Goal: Task Accomplishment & Management: Complete application form

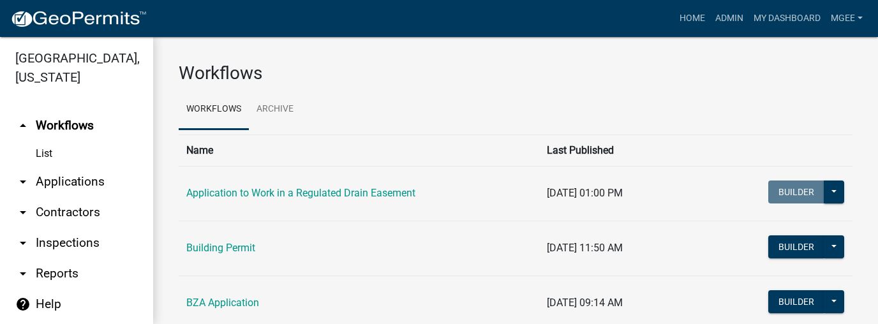
scroll to position [3, 0]
click at [74, 209] on link "arrow_drop_down Contractors" at bounding box center [76, 212] width 153 height 31
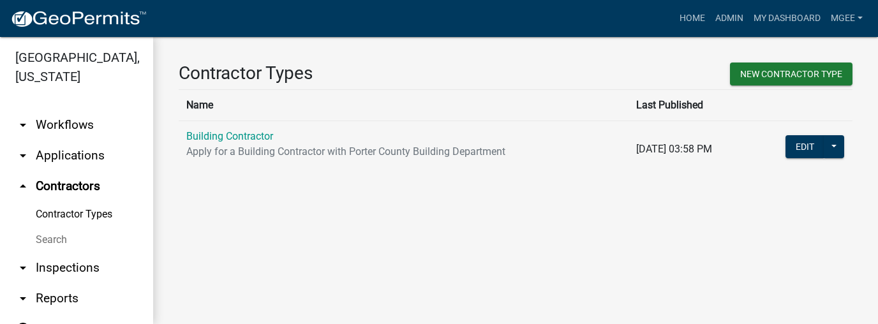
click at [56, 239] on link "Search" at bounding box center [76, 240] width 153 height 26
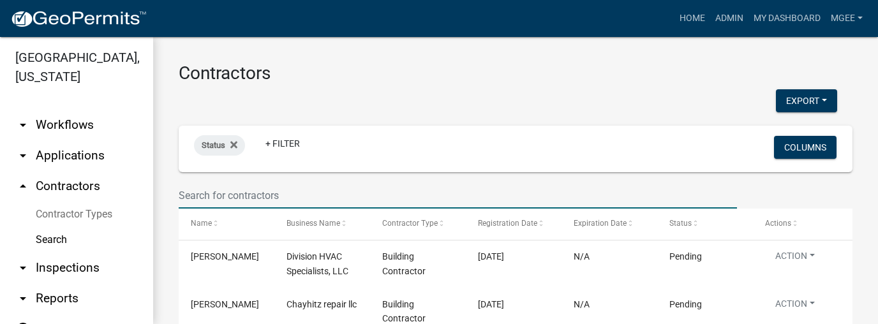
drag, startPoint x: 192, startPoint y: 197, endPoint x: 200, endPoint y: 193, distance: 8.3
click at [192, 197] on input "text" at bounding box center [458, 196] width 558 height 26
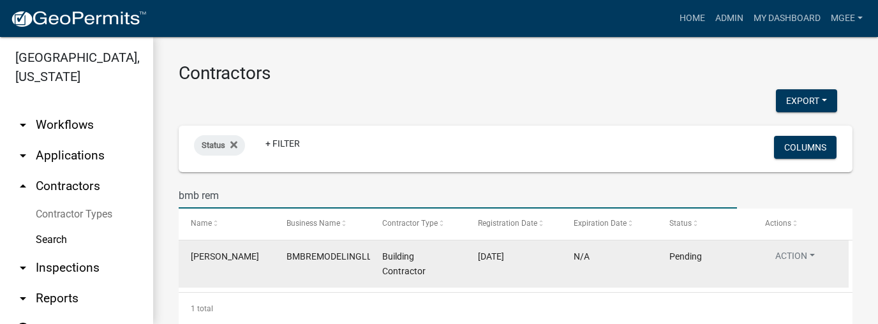
scroll to position [26, 0]
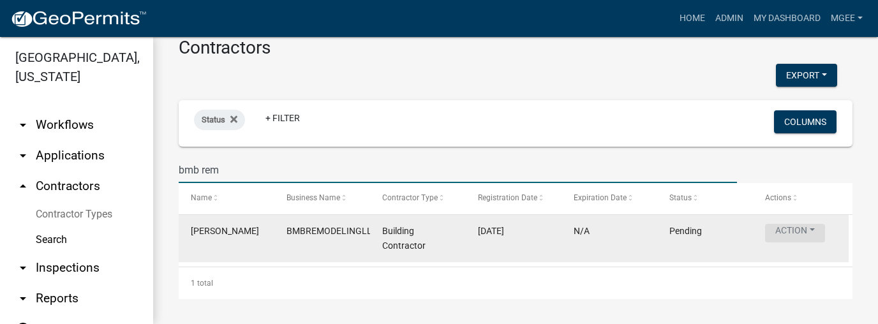
type input "bmb rem"
click at [794, 229] on button "Action" at bounding box center [795, 233] width 60 height 19
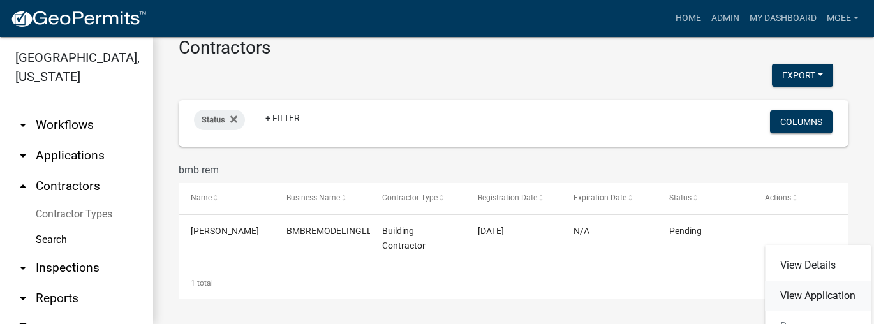
click at [800, 295] on link "View Application" at bounding box center [818, 296] width 106 height 31
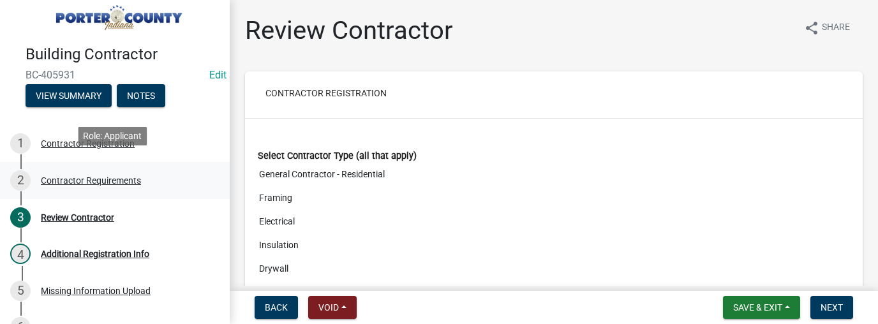
scroll to position [26, 0]
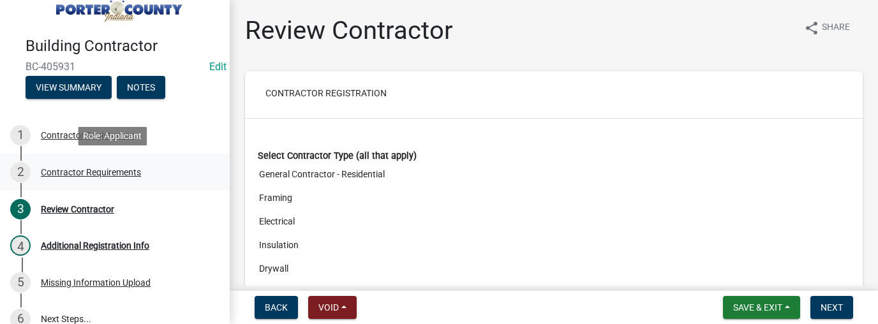
click at [106, 172] on div "Contractor Requirements" at bounding box center [91, 172] width 100 height 9
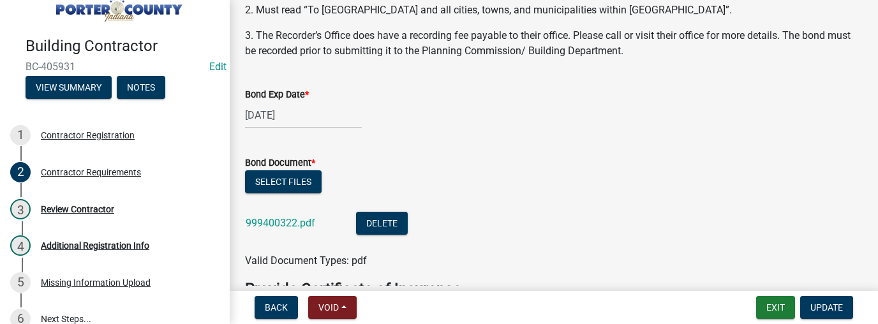
scroll to position [204, 0]
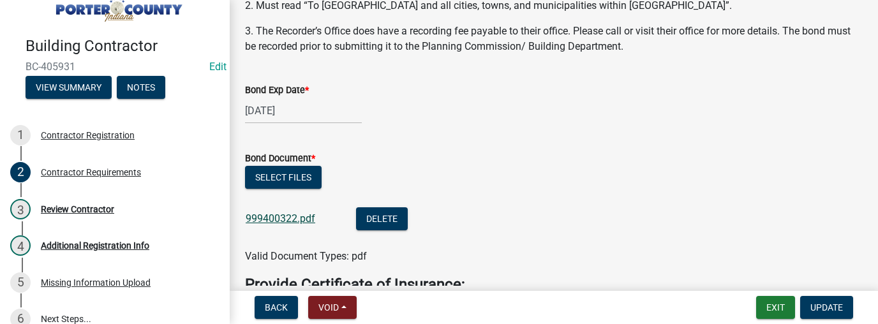
click at [290, 218] on link "999400322.pdf" at bounding box center [281, 219] width 70 height 12
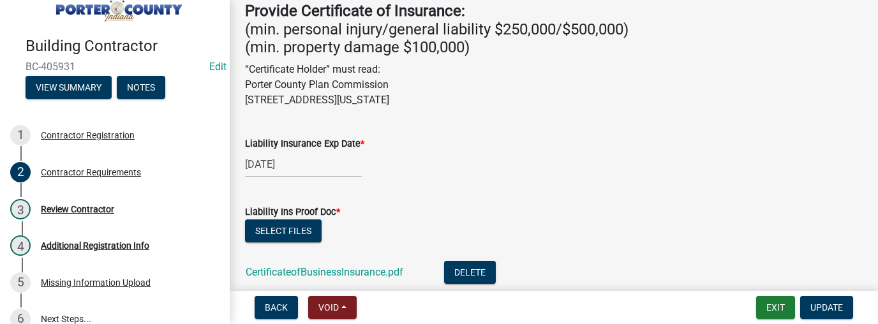
scroll to position [485, 0]
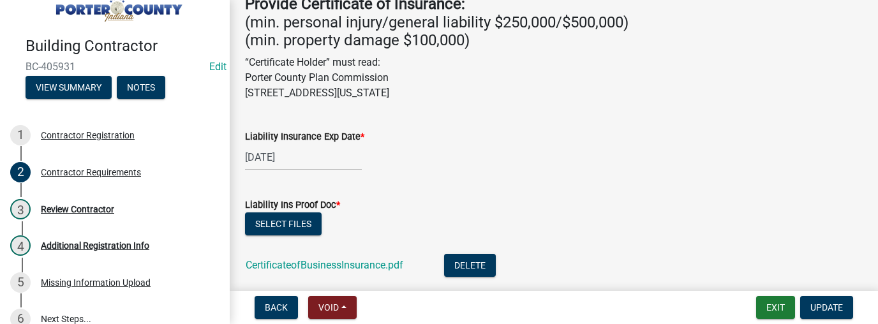
click at [295, 272] on div "CertificateofBusinessInsurance.pdf" at bounding box center [335, 267] width 178 height 26
click at [297, 268] on link "CertificateofBusinessInsurance.pdf" at bounding box center [325, 265] width 158 height 12
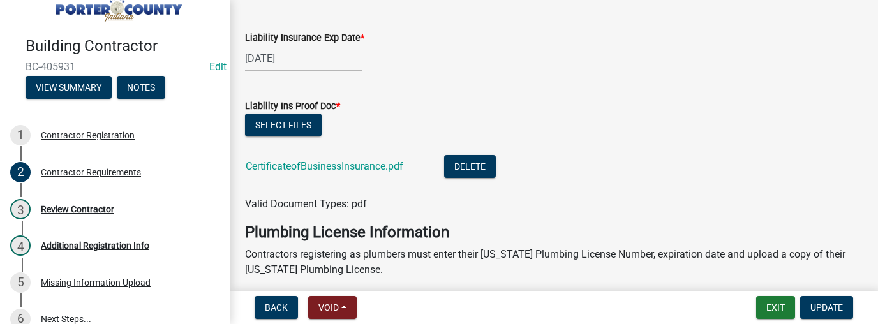
scroll to position [587, 0]
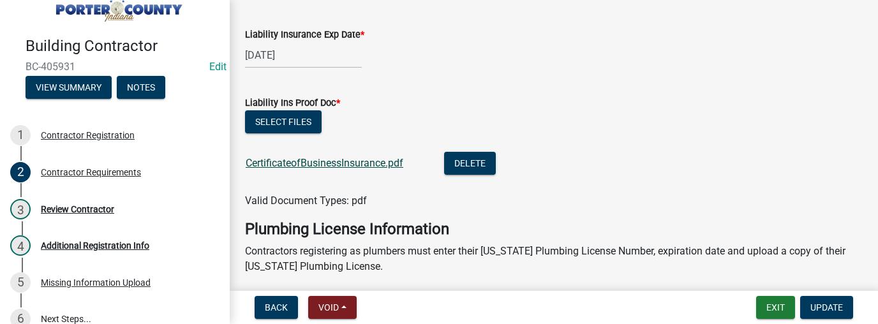
click at [321, 162] on link "CertificateofBusinessInsurance.pdf" at bounding box center [325, 163] width 158 height 12
click at [470, 161] on button "Delete" at bounding box center [470, 163] width 52 height 23
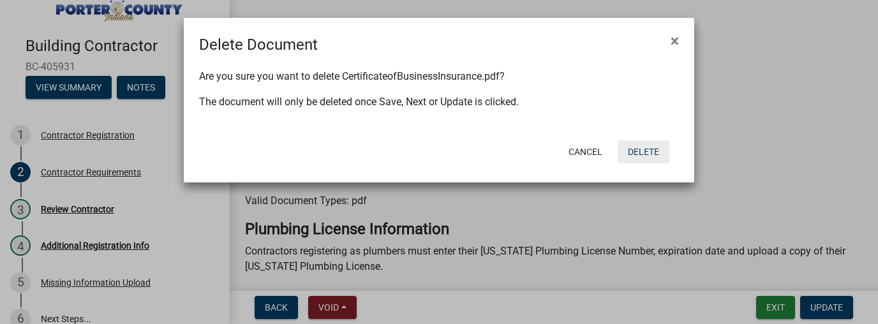
click at [637, 151] on button "Delete" at bounding box center [644, 151] width 52 height 23
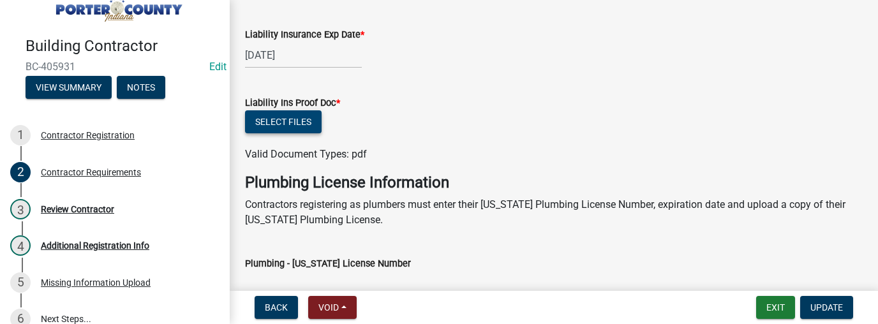
click at [300, 121] on button "Select files" at bounding box center [283, 121] width 77 height 23
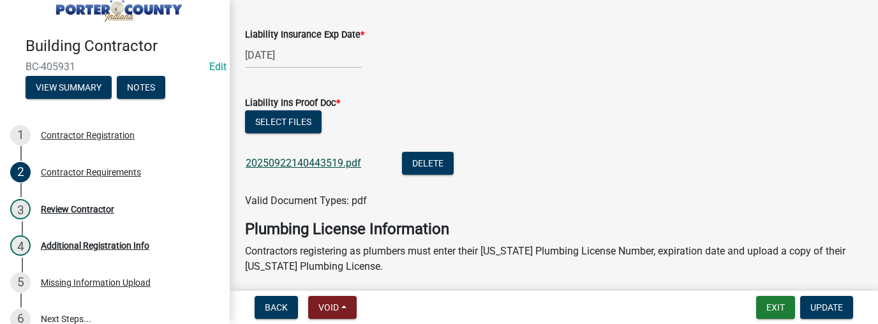
click at [288, 163] on link "20250922140443519.pdf" at bounding box center [304, 163] width 116 height 12
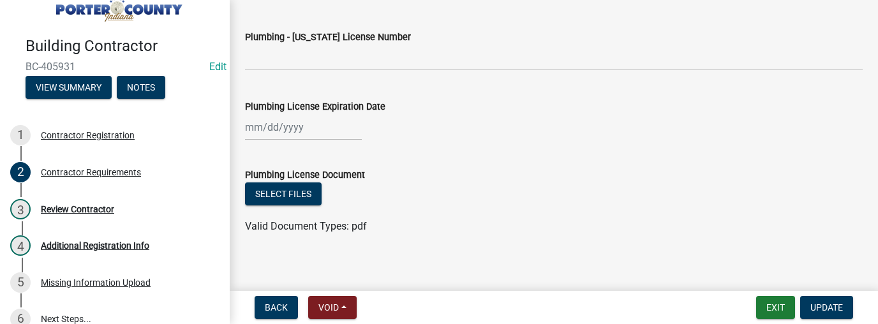
scroll to position [869, 0]
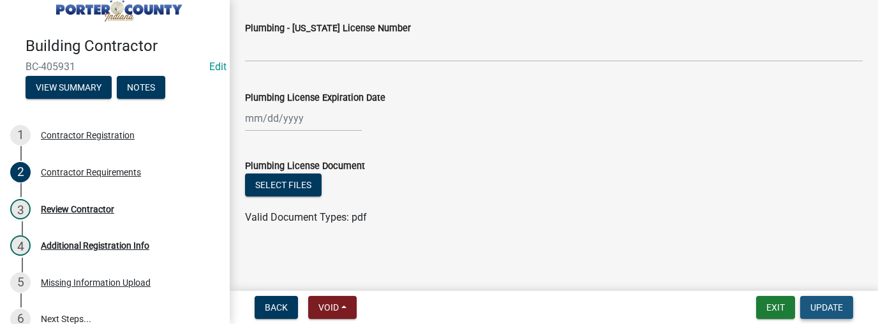
click at [826, 313] on span "Update" at bounding box center [826, 307] width 33 height 10
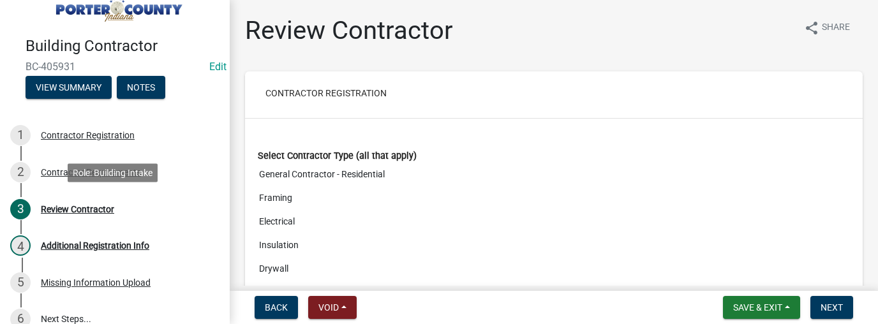
click at [73, 211] on div "Review Contractor" at bounding box center [77, 209] width 73 height 9
click at [93, 205] on div "Review Contractor" at bounding box center [77, 209] width 73 height 9
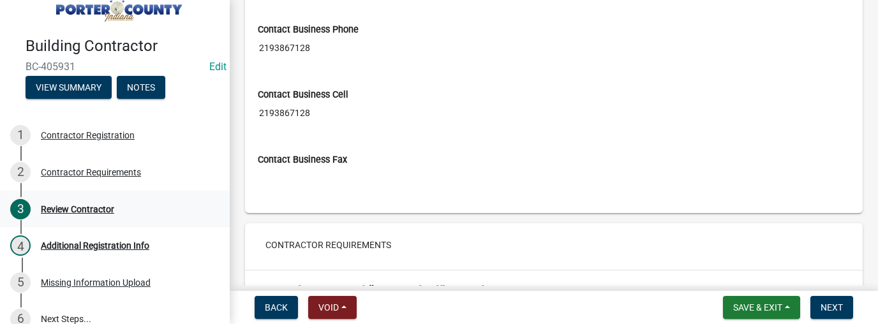
scroll to position [1098, 0]
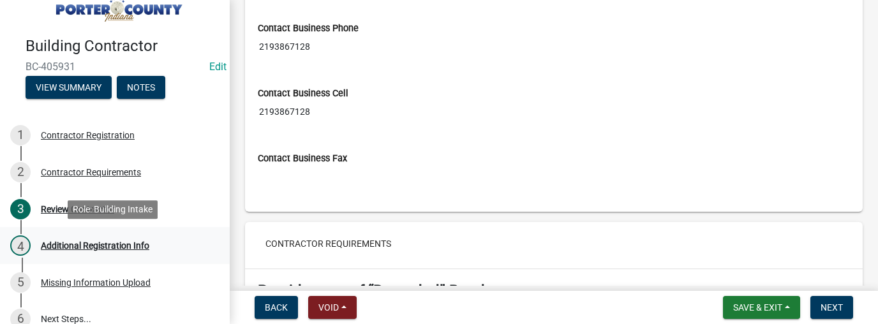
click at [103, 247] on div "Additional Registration Info" at bounding box center [95, 245] width 108 height 9
click at [130, 245] on div "Additional Registration Info" at bounding box center [95, 245] width 108 height 9
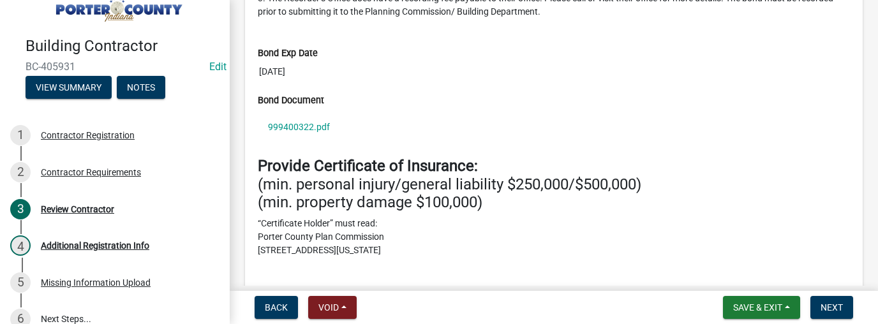
scroll to position [1532, 0]
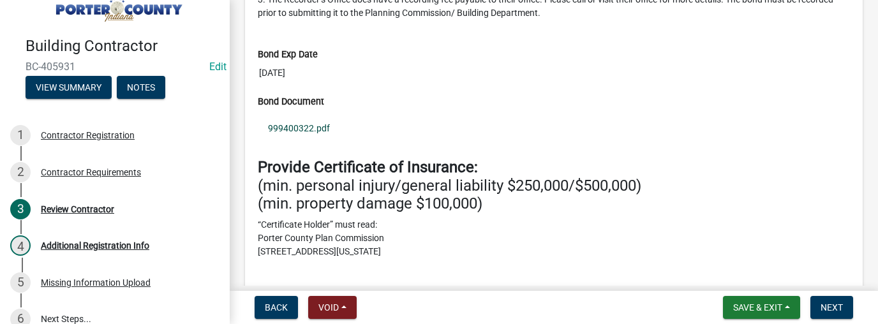
click at [293, 121] on link "999400322.pdf" at bounding box center [554, 128] width 592 height 29
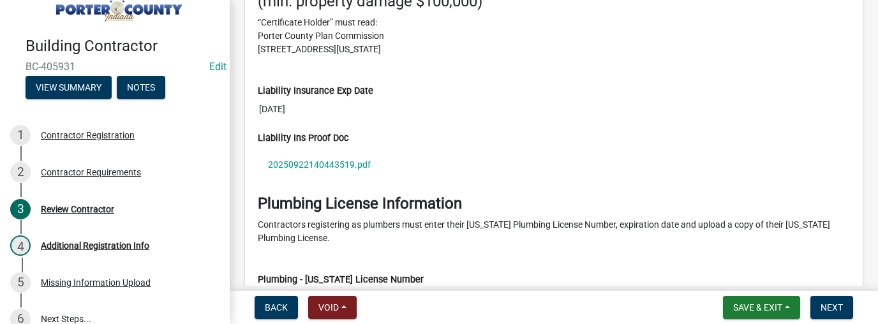
scroll to position [1736, 0]
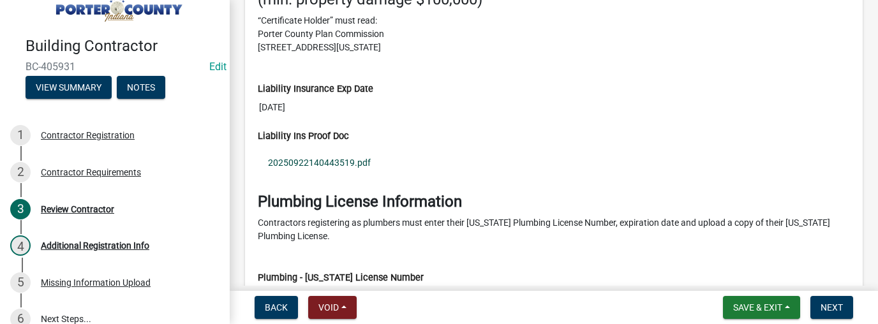
click at [312, 157] on link "20250922140443519.pdf" at bounding box center [554, 162] width 592 height 29
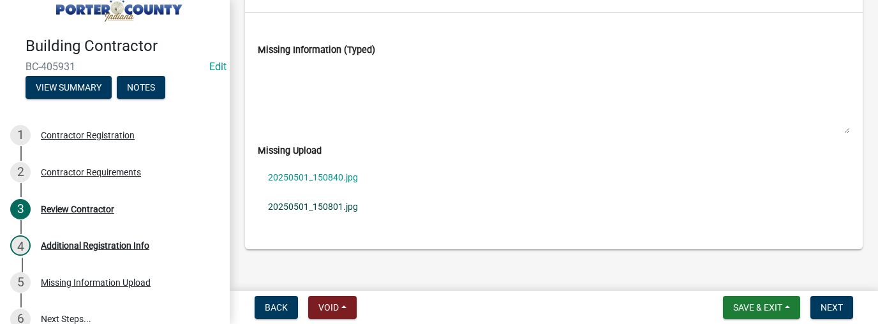
scroll to position [2516, 0]
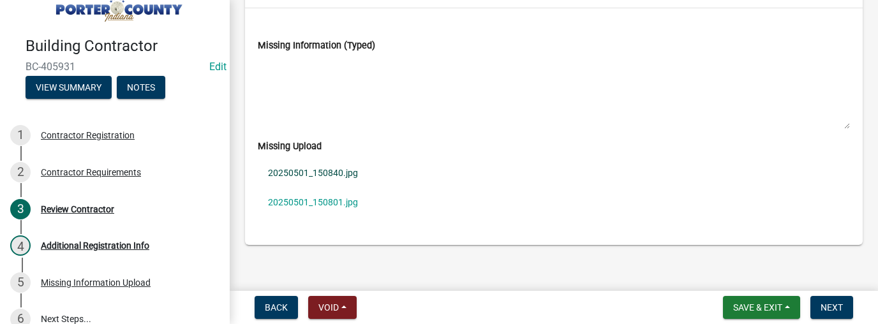
click at [299, 167] on link "20250501_150840.jpg" at bounding box center [554, 172] width 592 height 29
click at [311, 199] on link "20250501_150801.jpg" at bounding box center [554, 202] width 592 height 29
click at [773, 310] on span "Save & Exit" at bounding box center [757, 307] width 49 height 10
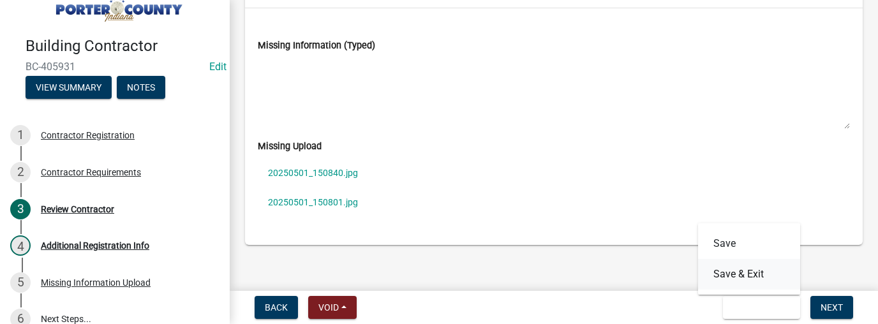
click at [750, 278] on button "Save & Exit" at bounding box center [749, 274] width 102 height 31
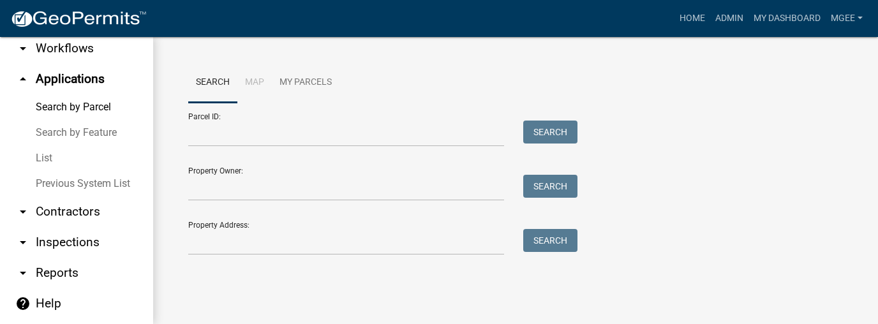
click at [55, 213] on link "arrow_drop_down Contractors" at bounding box center [76, 212] width 153 height 31
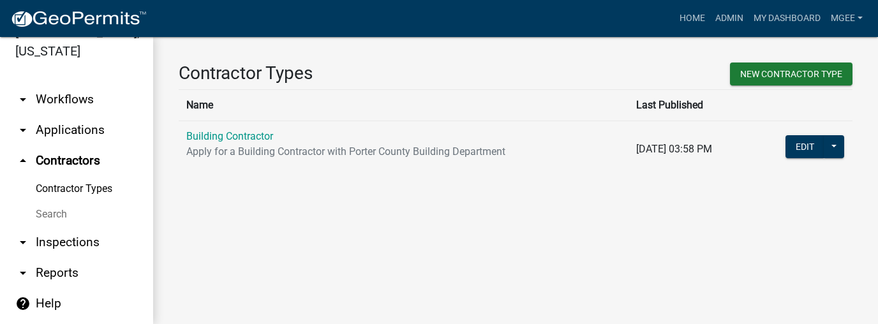
drag, startPoint x: 45, startPoint y: 214, endPoint x: 114, endPoint y: 184, distance: 74.6
click at [46, 213] on link "Search" at bounding box center [76, 215] width 153 height 26
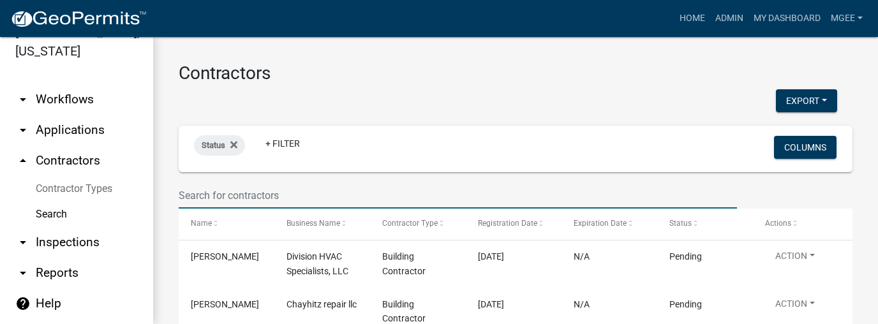
click at [198, 202] on input "text" at bounding box center [458, 196] width 558 height 26
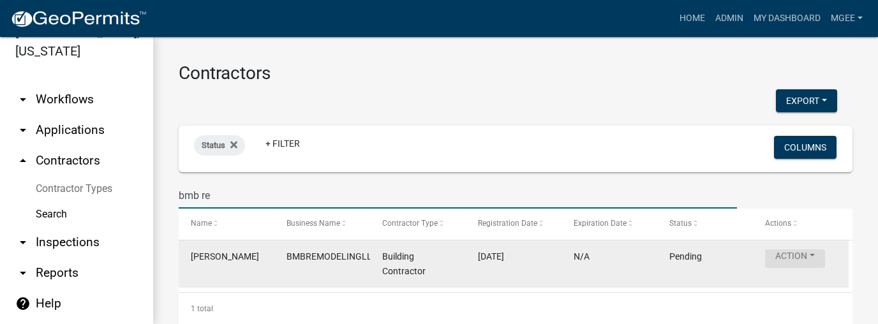
type input "bmb re"
click at [802, 252] on button "Action" at bounding box center [795, 259] width 60 height 19
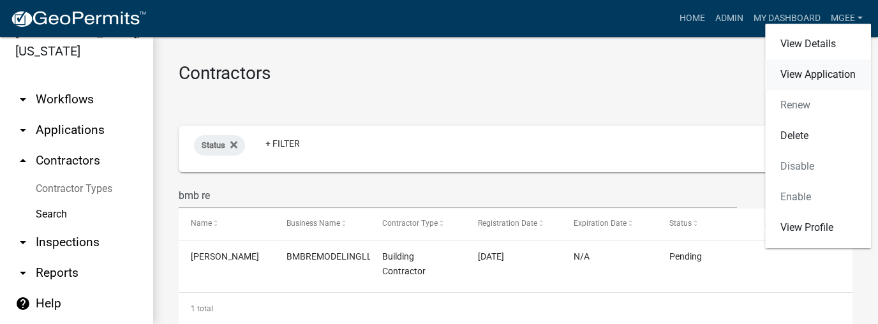
click at [823, 78] on link "View Application" at bounding box center [818, 74] width 106 height 31
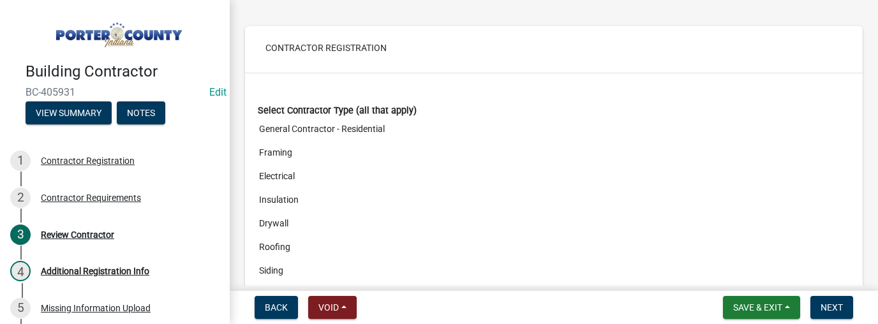
scroll to position [77, 0]
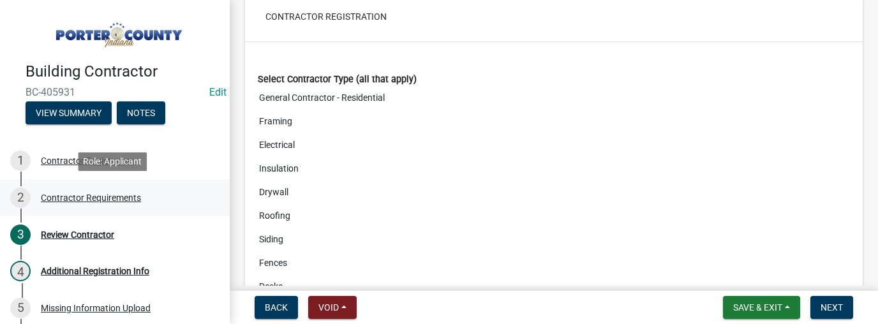
click at [65, 196] on div "Contractor Requirements" at bounding box center [91, 197] width 100 height 9
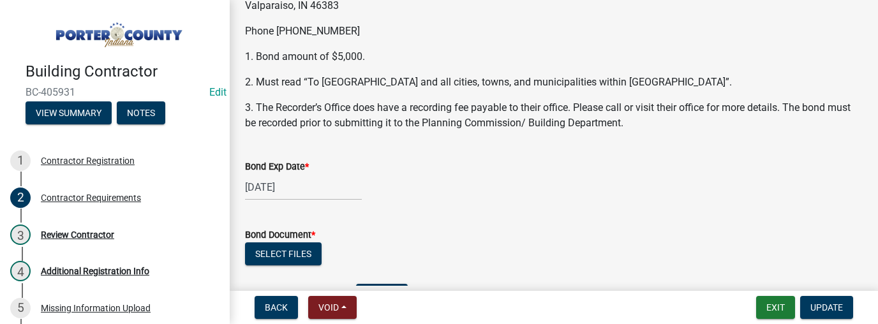
scroll to position [255, 0]
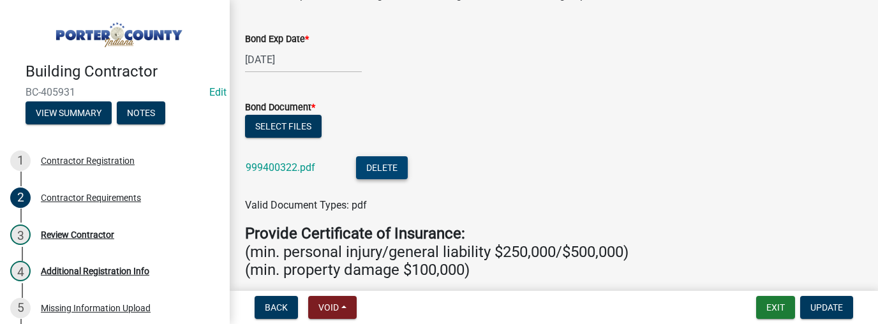
click at [391, 168] on button "Delete" at bounding box center [382, 167] width 52 height 23
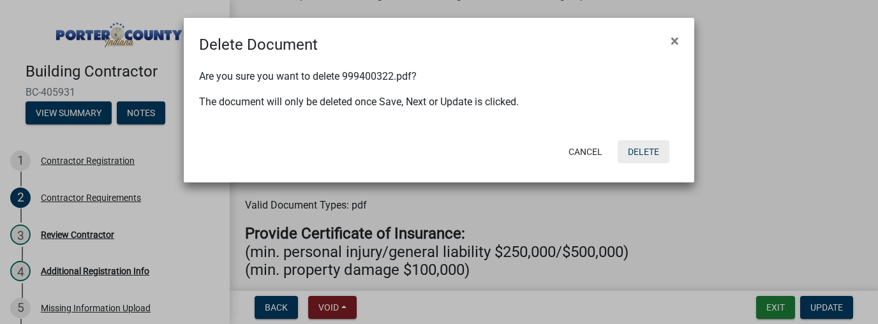
click at [646, 153] on button "Delete" at bounding box center [644, 151] width 52 height 23
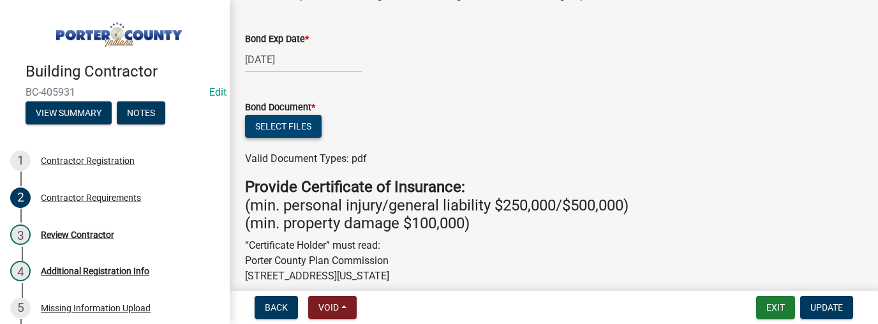
click at [287, 128] on button "Select files" at bounding box center [283, 126] width 77 height 23
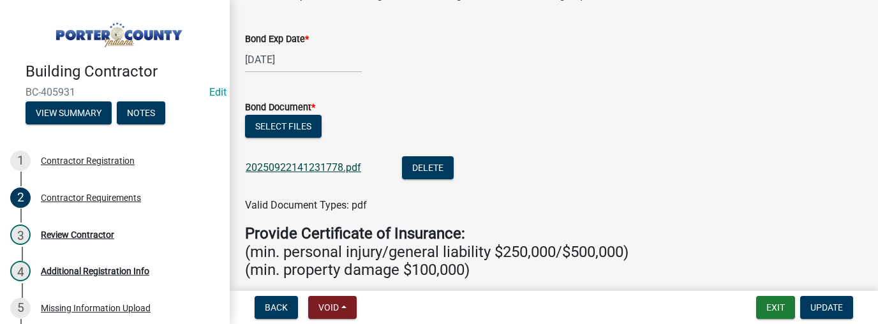
click at [295, 166] on link "20250922141231778.pdf" at bounding box center [304, 167] width 116 height 12
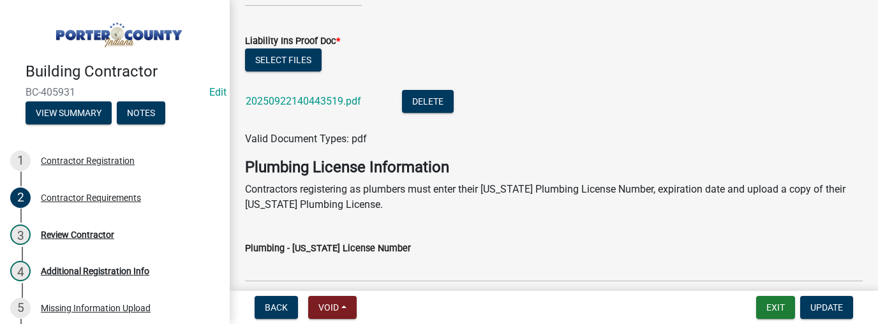
scroll to position [689, 0]
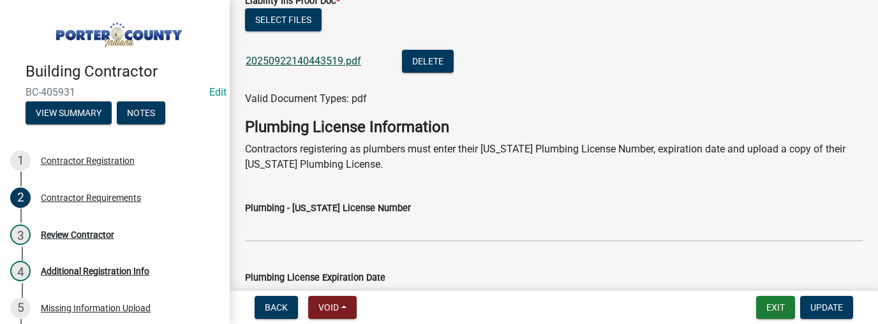
click at [305, 63] on link "20250922140443519.pdf" at bounding box center [304, 61] width 116 height 12
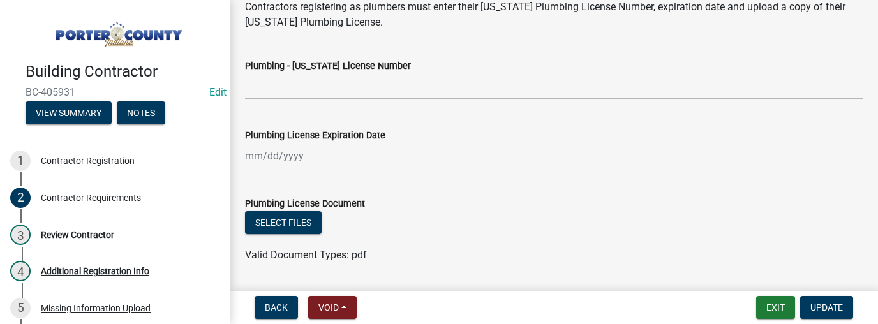
scroll to position [869, 0]
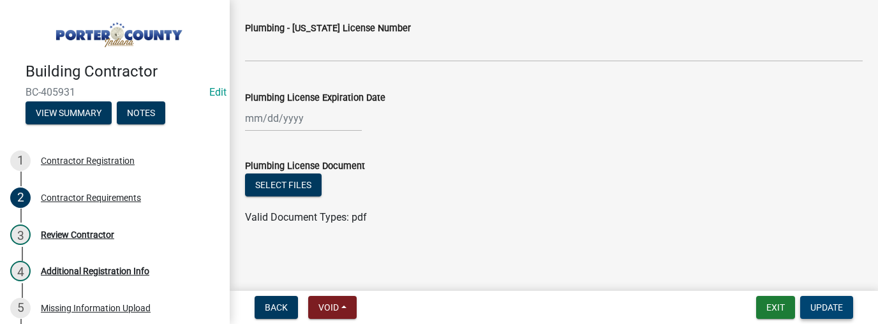
click at [836, 313] on span "Update" at bounding box center [826, 307] width 33 height 10
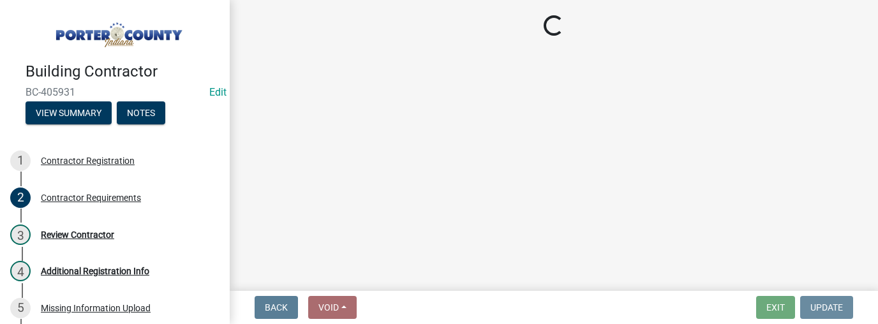
scroll to position [0, 0]
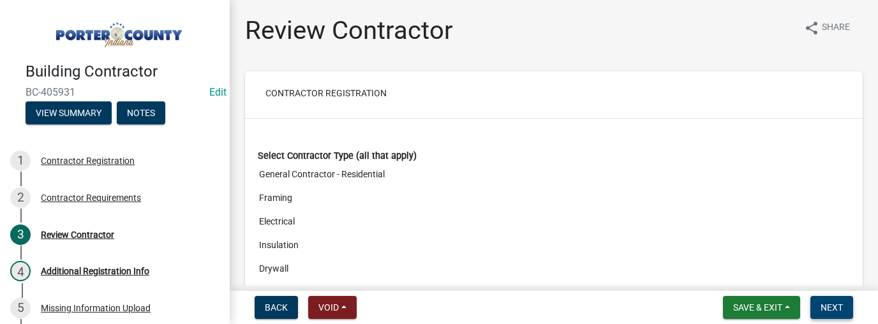
click at [829, 306] on span "Next" at bounding box center [832, 307] width 22 height 10
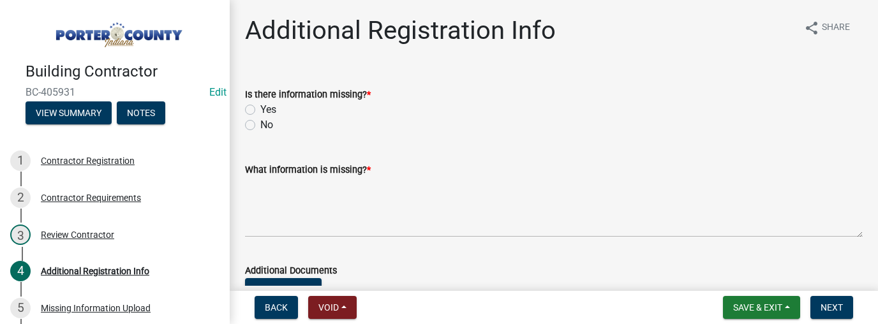
click at [260, 128] on label "No" at bounding box center [266, 124] width 13 height 15
click at [260, 126] on input "No" at bounding box center [264, 121] width 8 height 8
radio input "true"
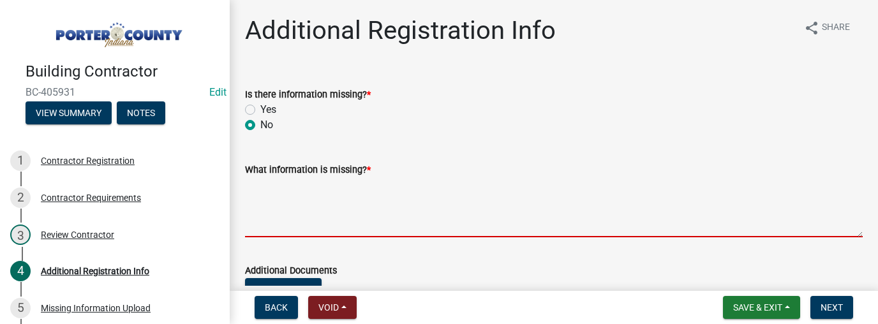
click at [293, 208] on textarea "What information is missing? *" at bounding box center [554, 207] width 618 height 60
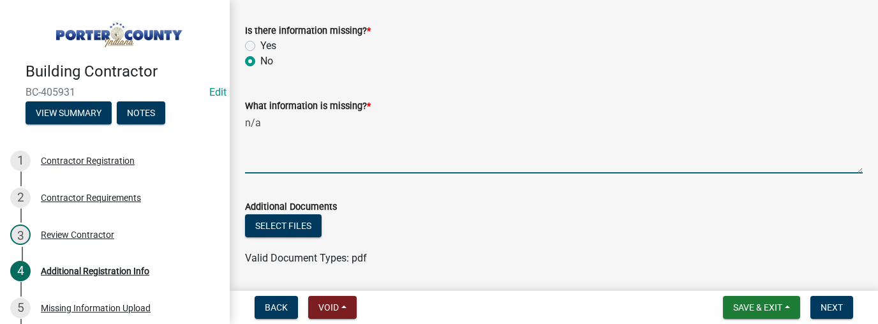
scroll to position [102, 0]
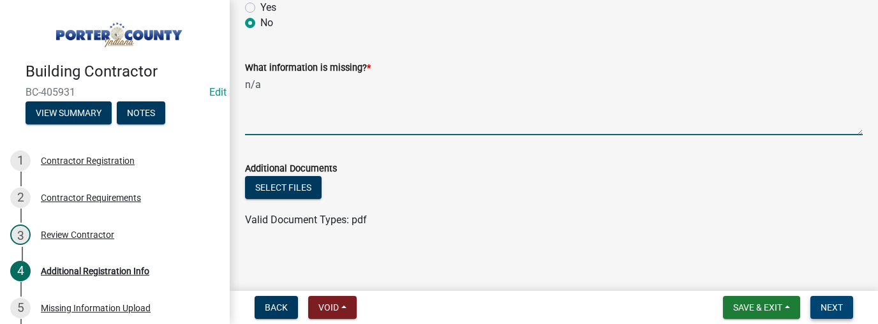
type textarea "n/a"
click at [830, 302] on span "Next" at bounding box center [832, 307] width 22 height 10
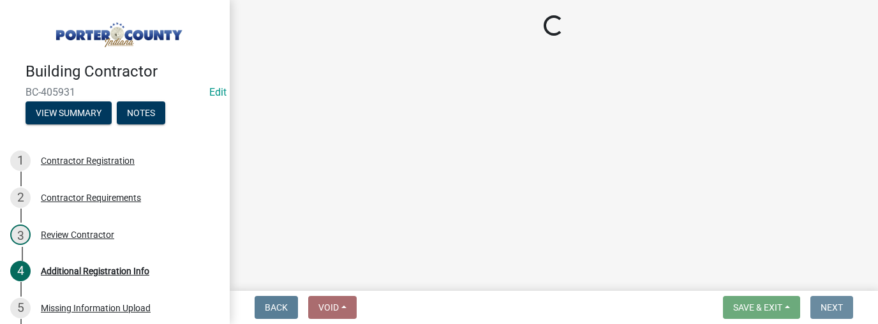
scroll to position [0, 0]
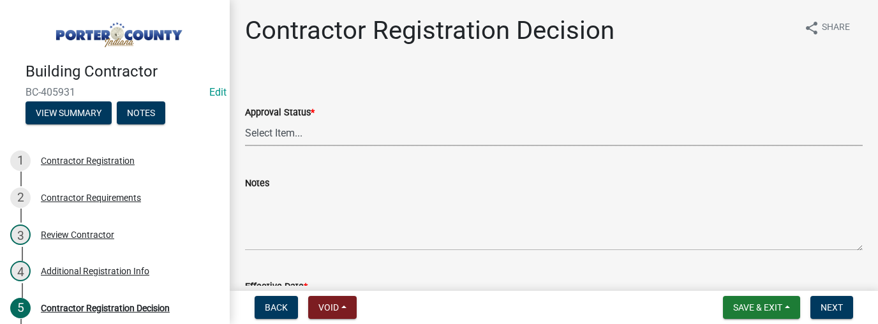
click at [289, 135] on select "Select Item... Approved Denied" at bounding box center [554, 133] width 618 height 26
click at [245, 120] on select "Select Item... Approved Denied" at bounding box center [554, 133] width 618 height 26
select select "4b86b809-39dd-4c68-9f3d-fdb3e7050482"
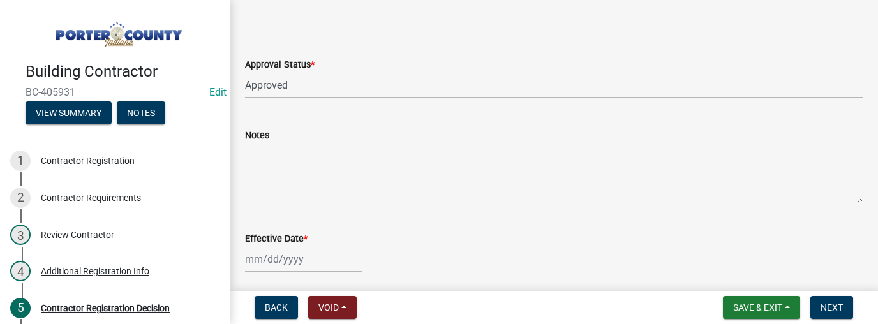
scroll to position [102, 0]
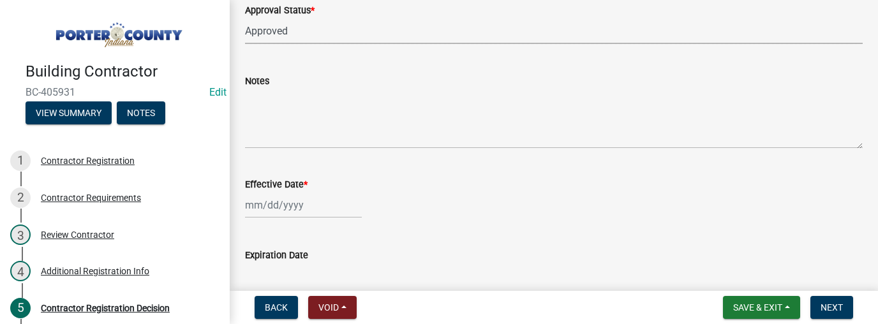
click at [297, 207] on div at bounding box center [303, 205] width 117 height 26
select select "9"
select select "2025"
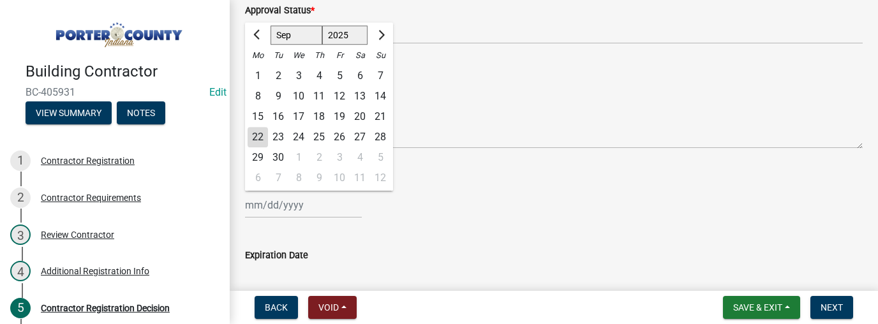
click at [260, 139] on div "22" at bounding box center [258, 137] width 20 height 20
type input "[DATE]"
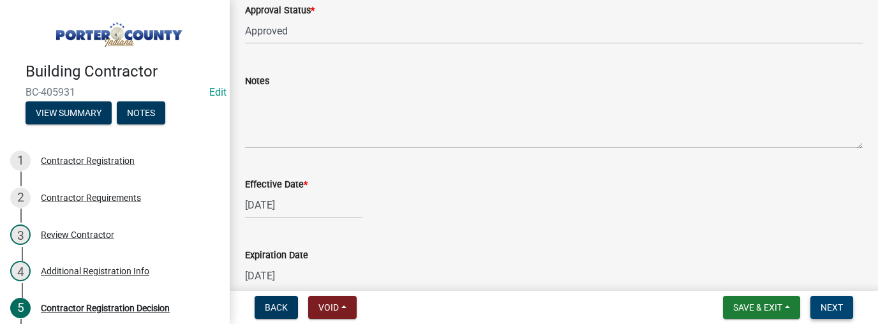
drag, startPoint x: 835, startPoint y: 303, endPoint x: 810, endPoint y: 295, distance: 25.4
click at [833, 302] on span "Next" at bounding box center [832, 307] width 22 height 10
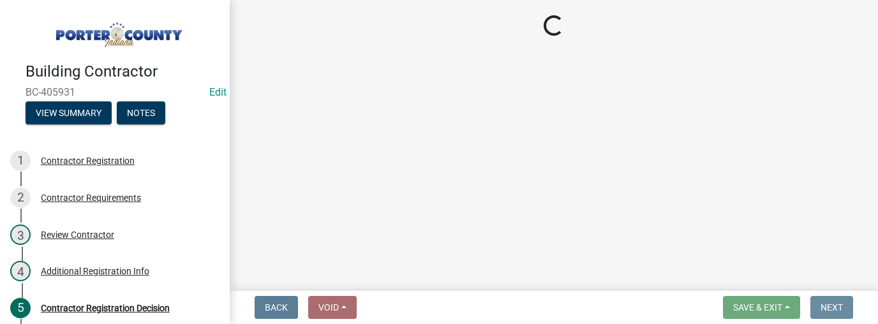
scroll to position [0, 0]
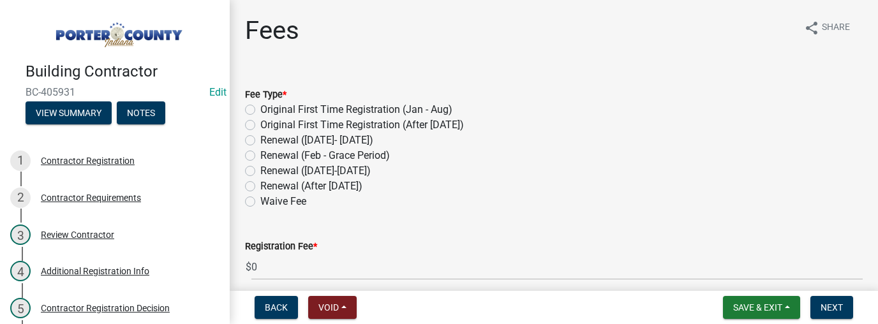
click at [260, 124] on label "Original First Time Registration (After [DATE])" at bounding box center [362, 124] width 204 height 15
click at [260, 124] on input "Original First Time Registration (After [DATE])" at bounding box center [264, 121] width 8 height 8
radio input "true"
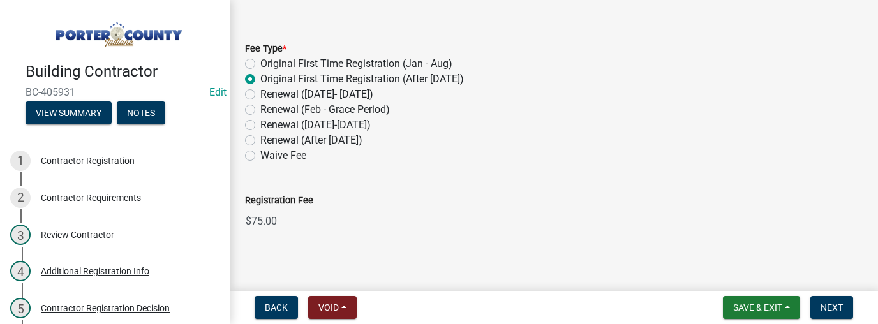
scroll to position [55, 0]
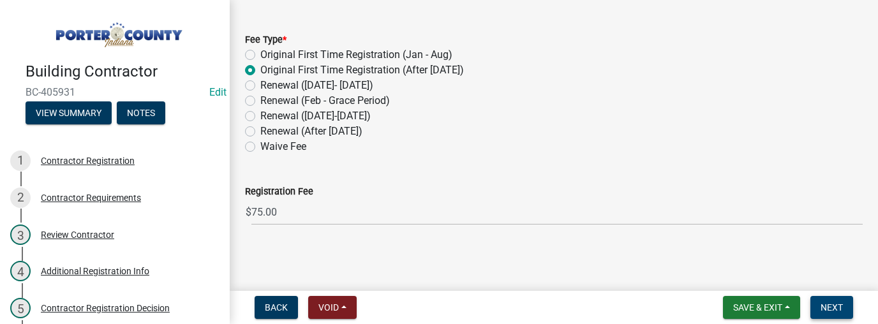
click at [827, 306] on span "Next" at bounding box center [832, 307] width 22 height 10
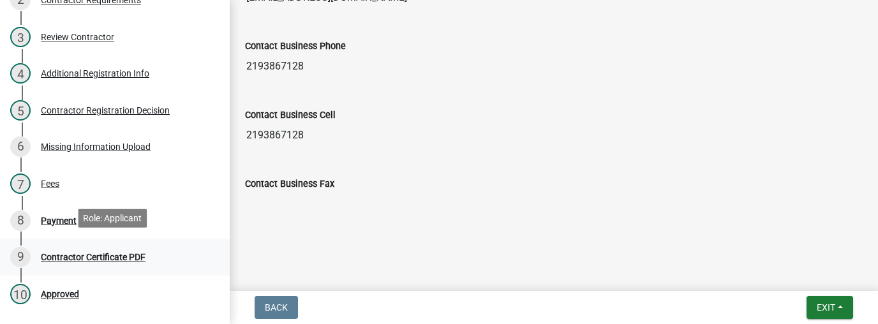
scroll to position [230, 0]
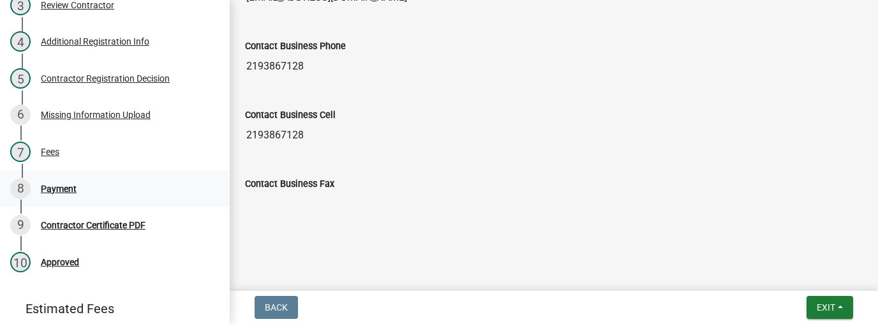
click at [59, 186] on div "Payment" at bounding box center [59, 188] width 36 height 9
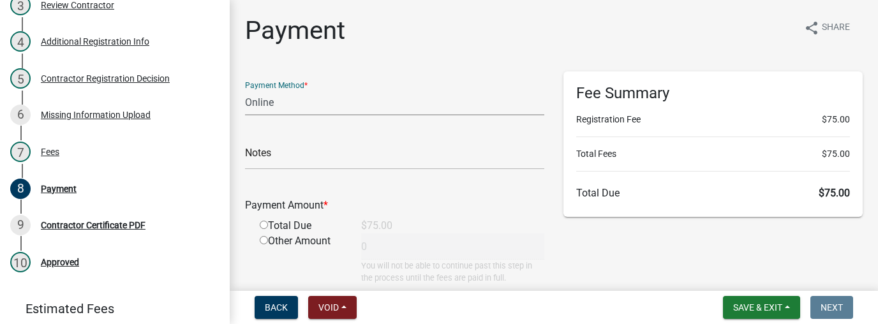
click at [285, 101] on select "Credit Card POS Check Cash Online" at bounding box center [394, 102] width 299 height 26
select select "2: 1"
click at [245, 89] on select "Credit Card POS Check Cash Online" at bounding box center [394, 102] width 299 height 26
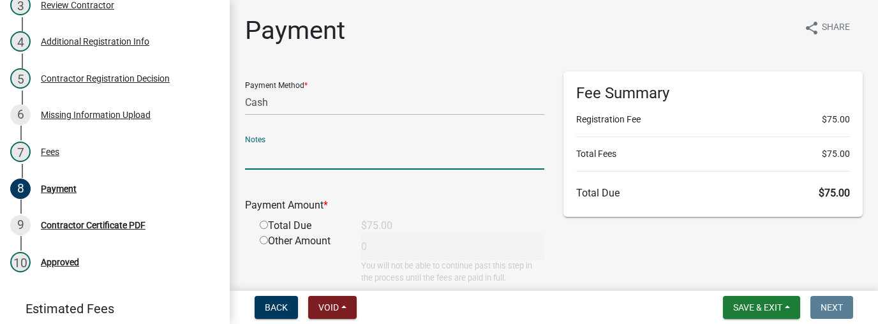
click at [271, 153] on input "text" at bounding box center [394, 157] width 299 height 26
type input "BMB REMODELING INC [PERSON_NAME]"
click at [266, 224] on input "radio" at bounding box center [264, 225] width 8 height 8
radio input "true"
type input "75"
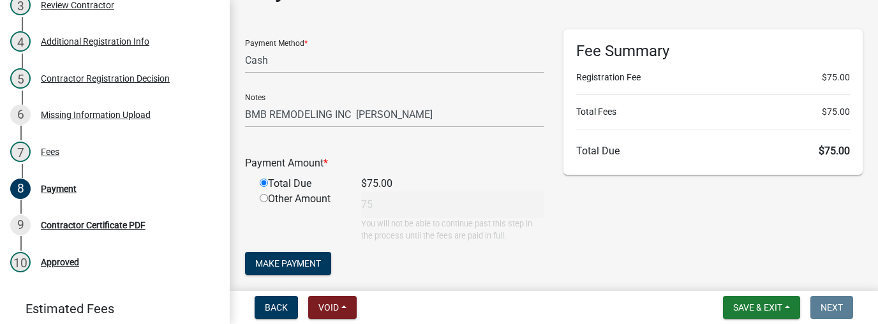
scroll to position [77, 0]
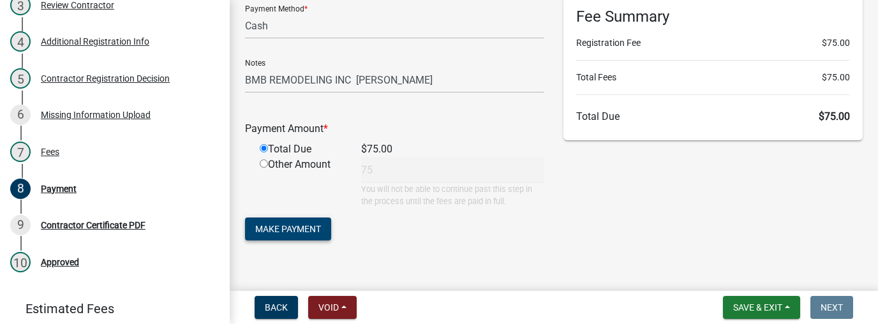
click at [283, 235] on button "Make Payment" at bounding box center [288, 229] width 86 height 23
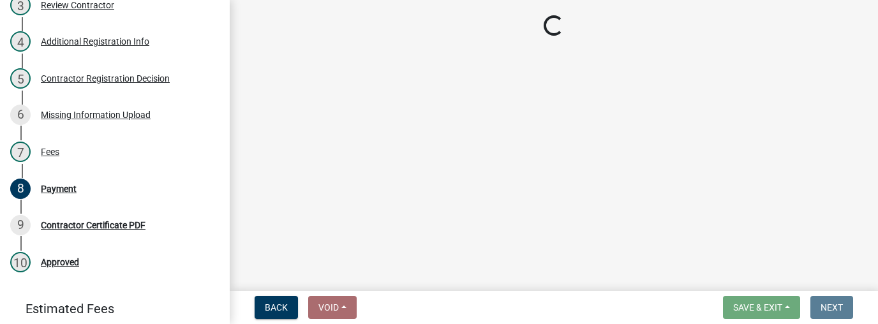
scroll to position [0, 0]
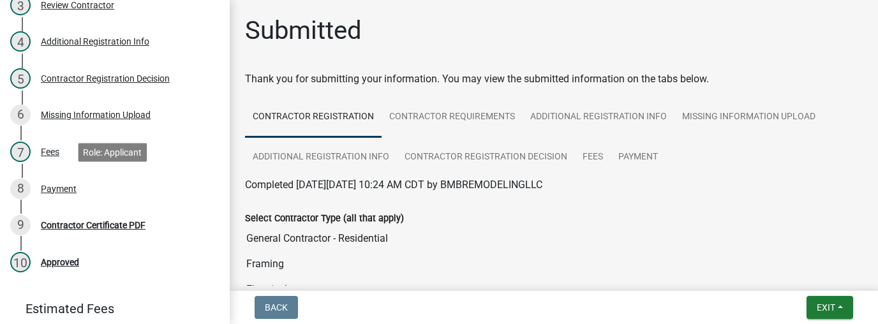
click at [66, 189] on div "Payment" at bounding box center [59, 188] width 36 height 9
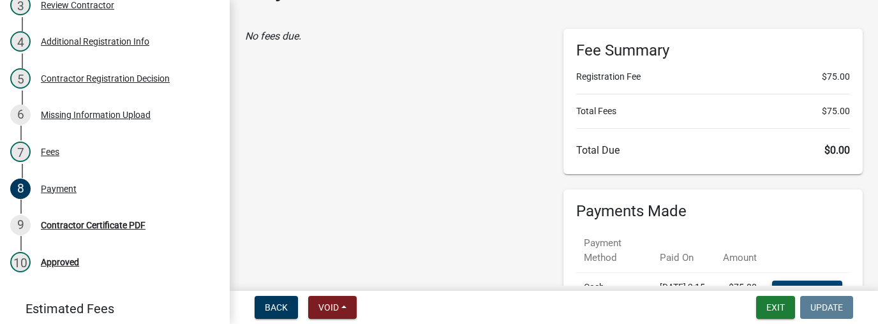
scroll to position [77, 0]
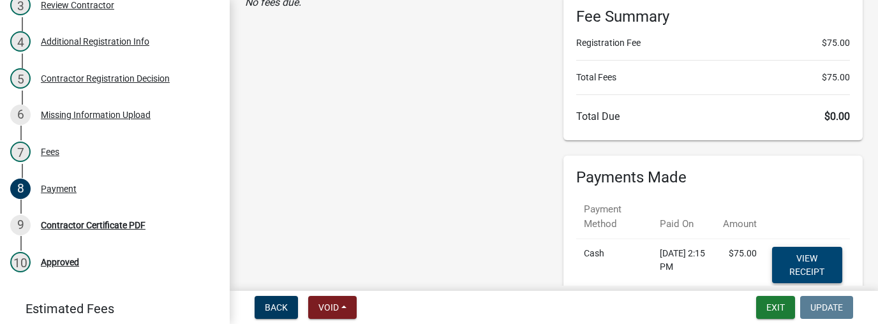
click at [807, 257] on link "View receipt" at bounding box center [807, 265] width 70 height 36
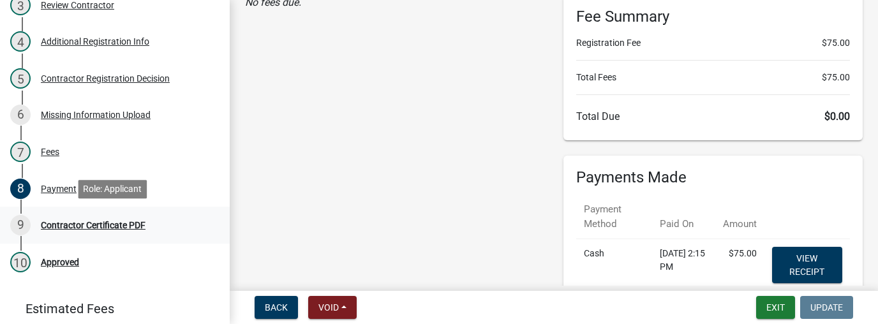
click at [60, 225] on div "Contractor Certificate PDF" at bounding box center [93, 225] width 105 height 9
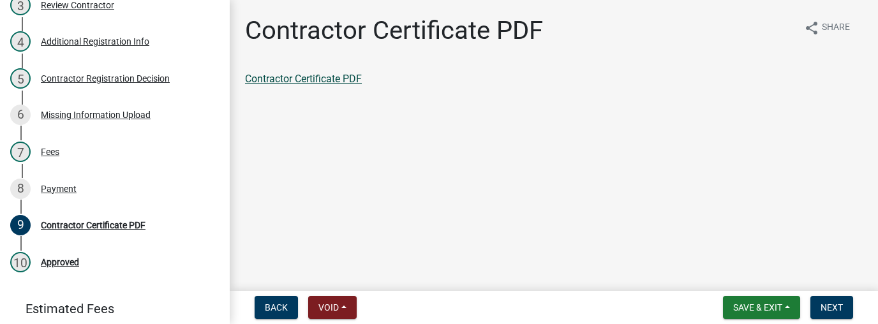
click at [292, 80] on link "Contractor Certificate PDF" at bounding box center [303, 79] width 117 height 12
click at [779, 308] on span "Save & Exit" at bounding box center [757, 307] width 49 height 10
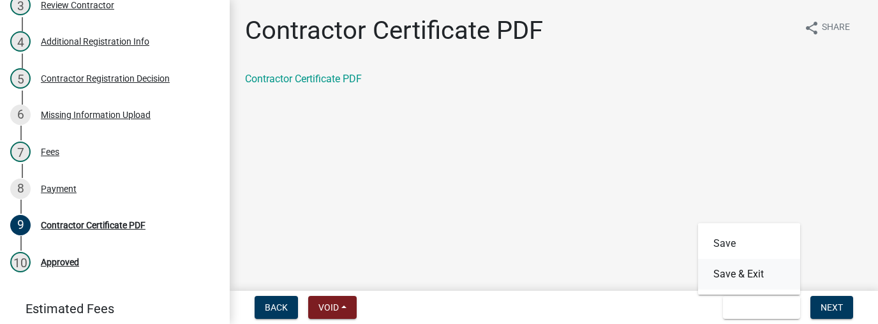
click at [749, 276] on button "Save & Exit" at bounding box center [749, 274] width 102 height 31
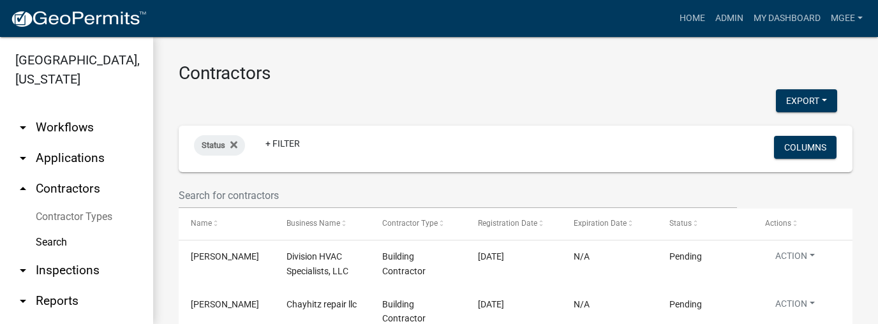
click at [55, 242] on link "Search" at bounding box center [76, 243] width 153 height 26
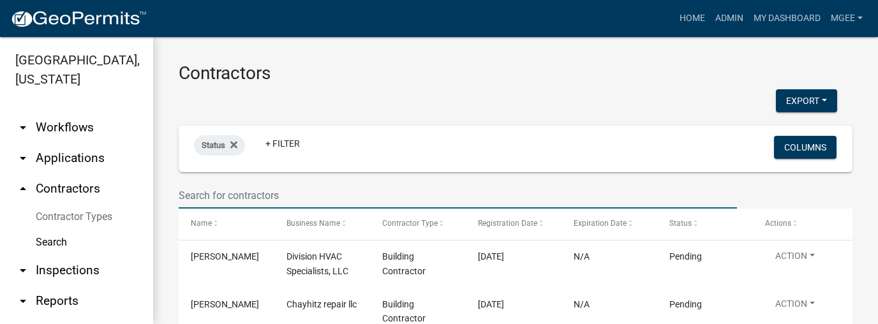
click at [192, 199] on input "text" at bounding box center [458, 196] width 558 height 26
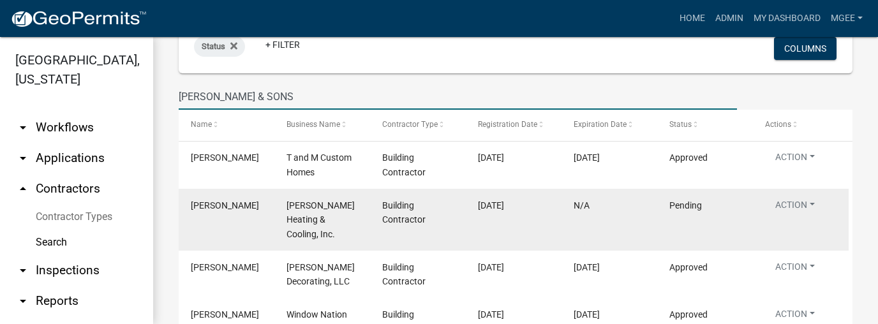
scroll to position [102, 0]
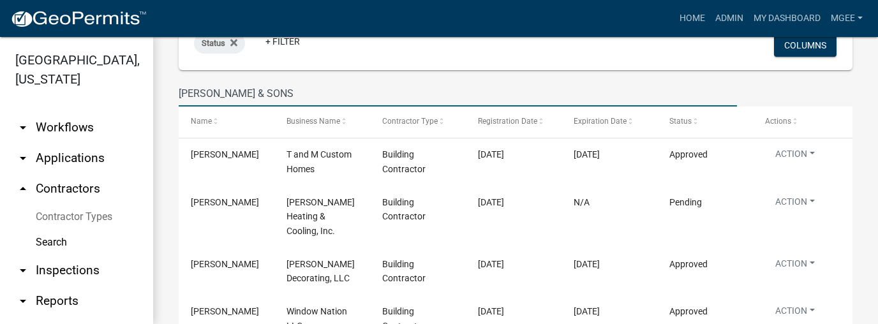
click at [217, 91] on input "[PERSON_NAME] & SONS" at bounding box center [458, 93] width 558 height 26
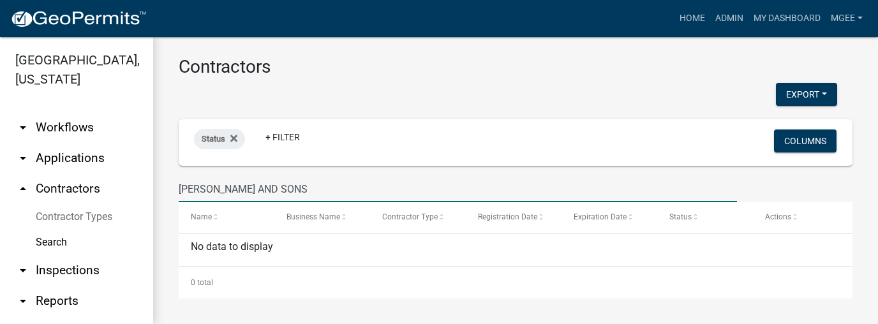
scroll to position [6, 0]
click at [290, 192] on input "[PERSON_NAME] AND SONS" at bounding box center [458, 190] width 558 height 26
type input "S"
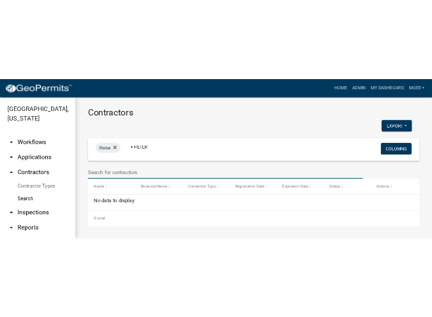
scroll to position [0, 0]
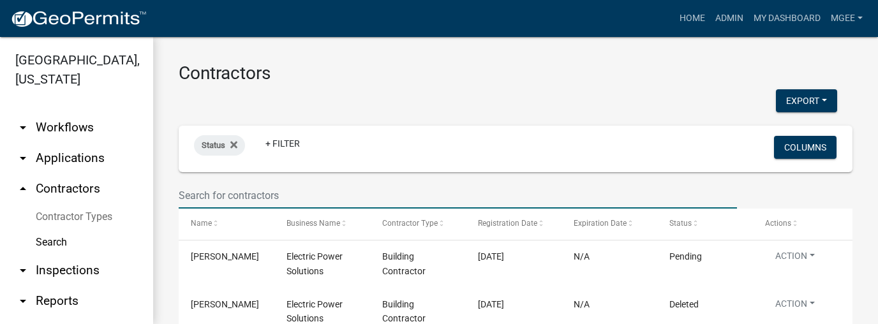
click at [93, 161] on link "arrow_drop_down Applications" at bounding box center [76, 158] width 153 height 31
